Goal: Task Accomplishment & Management: Use online tool/utility

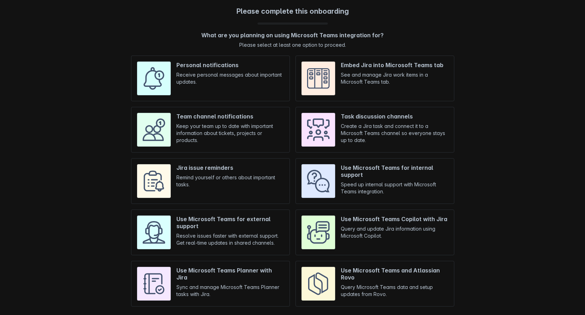
click at [459, 28] on div "Please complete this onboarding What are you planning on using Microsoft Teams …" at bounding box center [292, 160] width 571 height 306
click at [257, 83] on input "checkbox" at bounding box center [210, 79] width 159 height 46
checkbox input "true"
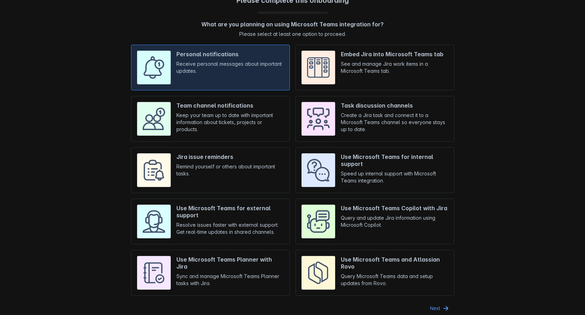
scroll to position [17, 0]
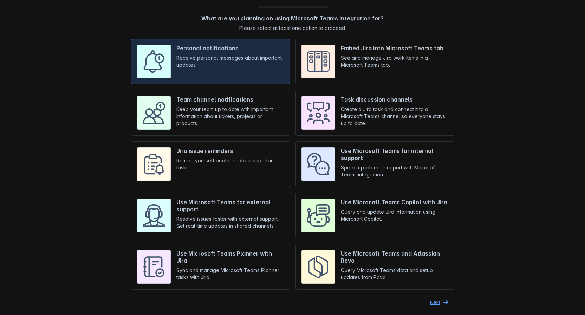
click at [439, 302] on span "Next" at bounding box center [435, 301] width 10 height 11
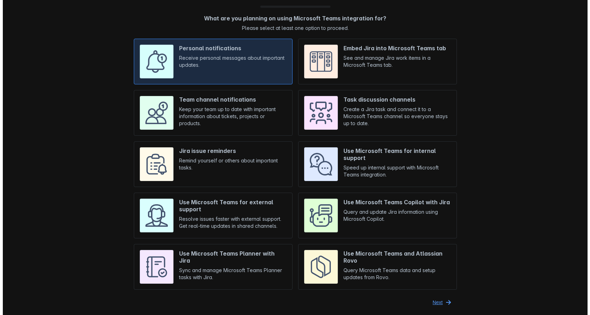
scroll to position [0, 0]
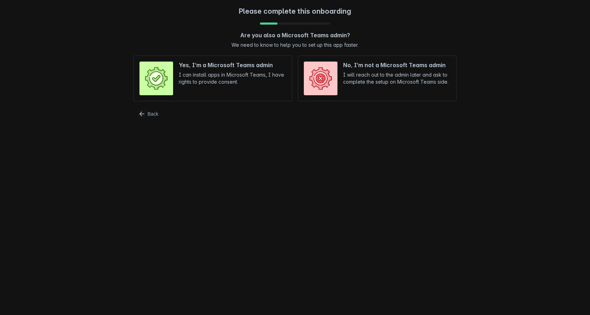
click at [255, 90] on input "radio" at bounding box center [212, 79] width 159 height 46
radio input "true"
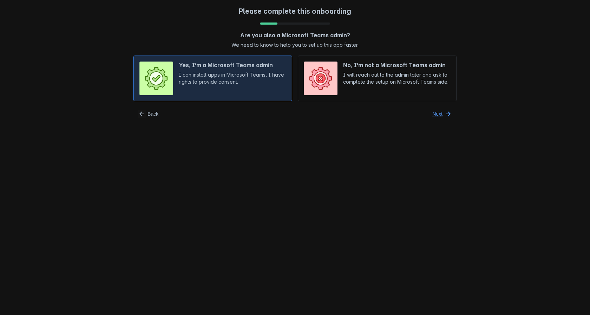
click at [447, 115] on span "button" at bounding box center [448, 114] width 8 height 8
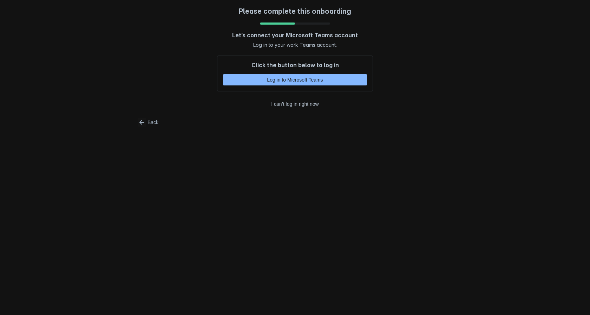
click at [327, 81] on span "Log in to Microsoft Teams" at bounding box center [295, 79] width 136 height 11
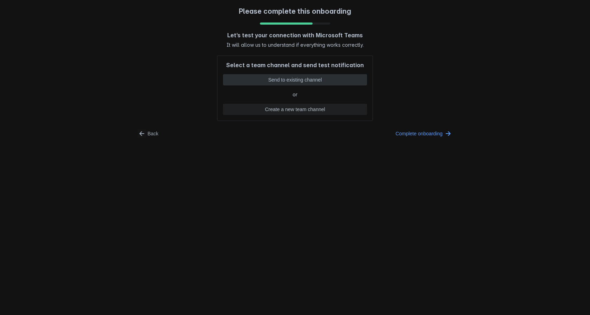
click at [328, 80] on span "Send to existing channel" at bounding box center [295, 79] width 136 height 11
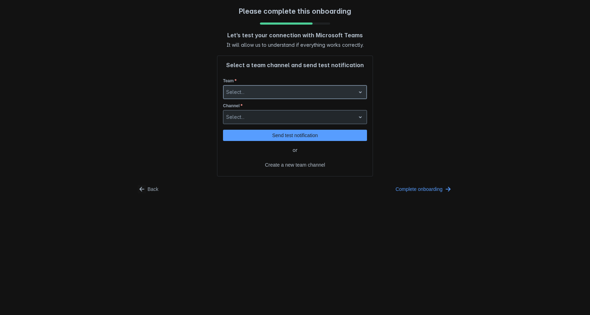
click at [310, 95] on div at bounding box center [289, 92] width 126 height 8
click at [398, 97] on div "Please complete this onboarding Let’s test your connection with Microsoft Teams…" at bounding box center [295, 101] width 576 height 188
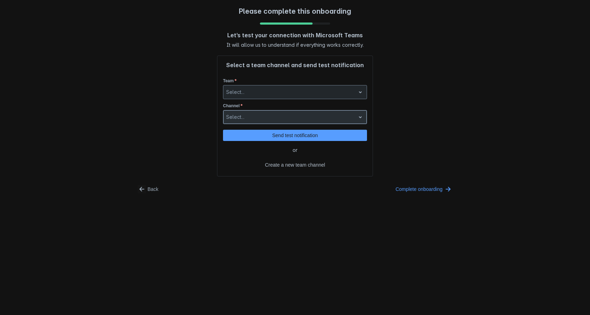
click at [337, 116] on div at bounding box center [289, 117] width 126 height 8
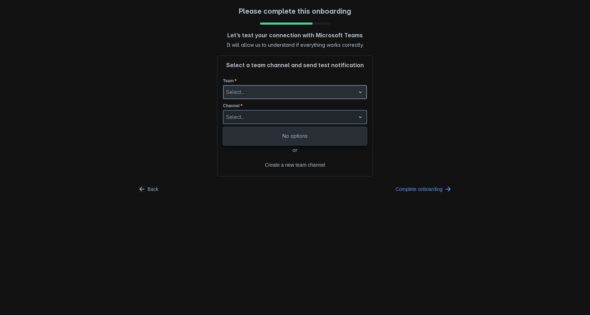
click at [337, 97] on div "Select..." at bounding box center [289, 91] width 132 height 11
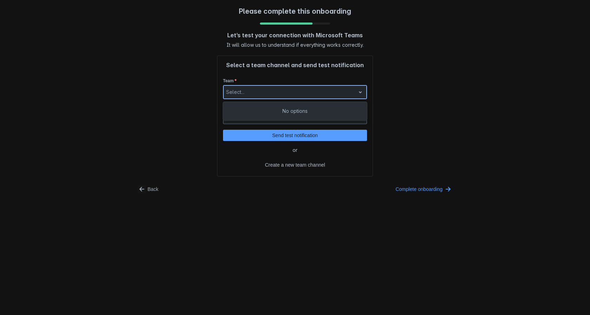
click at [337, 97] on div "Select..." at bounding box center [289, 91] width 132 height 11
click at [336, 96] on div at bounding box center [289, 92] width 126 height 8
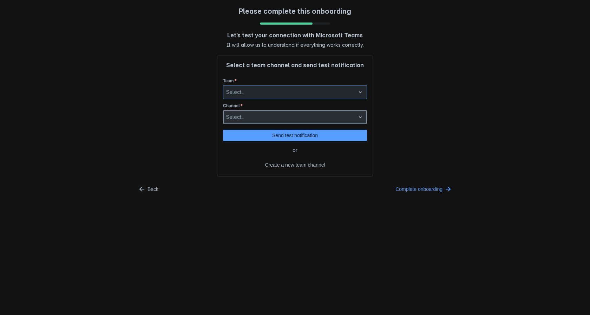
click at [334, 119] on div at bounding box center [289, 117] width 126 height 8
click at [328, 133] on div "No options" at bounding box center [295, 136] width 144 height 13
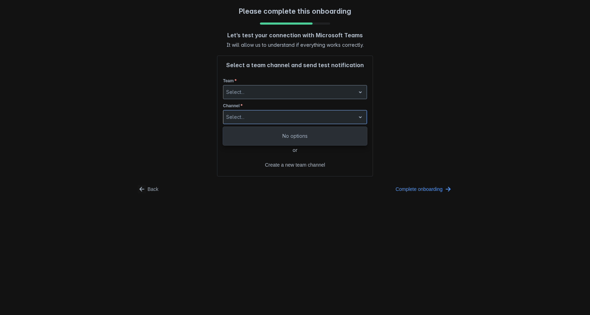
click at [406, 116] on div "Please complete this onboarding Let’s test your connection with Microsoft Teams…" at bounding box center [295, 101] width 576 height 188
click at [146, 191] on span "button" at bounding box center [142, 189] width 8 height 8
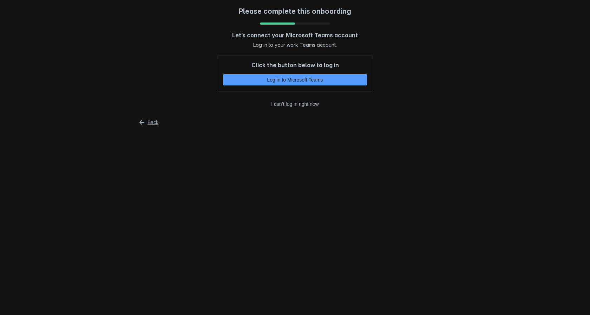
click at [145, 121] on span "button" at bounding box center [142, 122] width 8 height 8
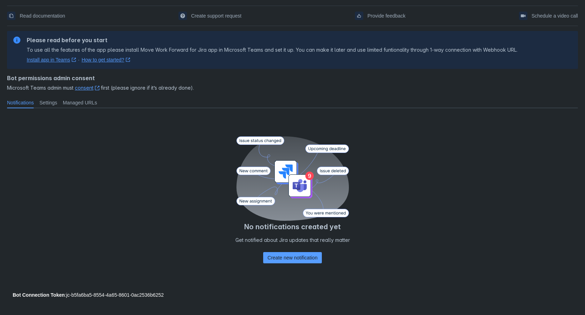
scroll to position [23, 0]
click at [47, 105] on span "Settings" at bounding box center [48, 102] width 18 height 7
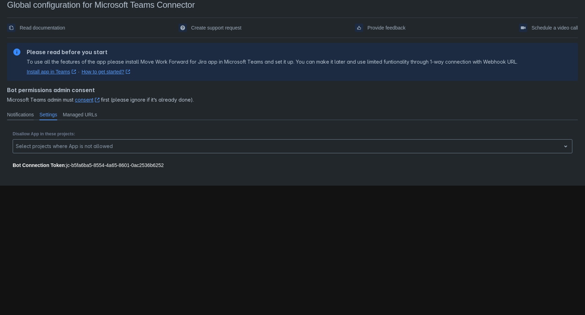
click at [26, 112] on span "Notifications" at bounding box center [20, 114] width 27 height 7
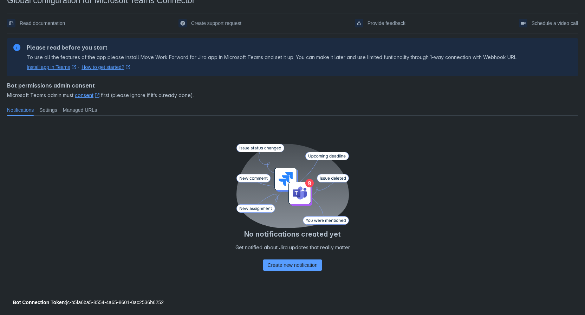
scroll to position [23, 0]
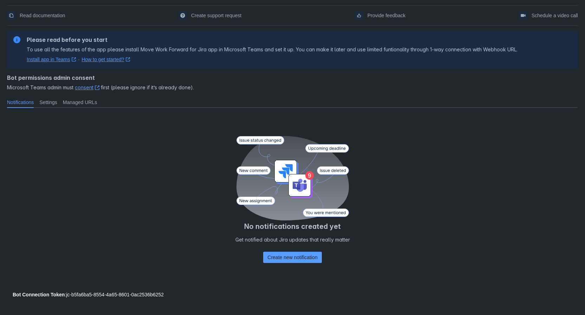
click at [463, 119] on div "No notifications created yet Get notified about Jira updates that really matter…" at bounding box center [292, 200] width 571 height 175
